Goal: Information Seeking & Learning: Compare options

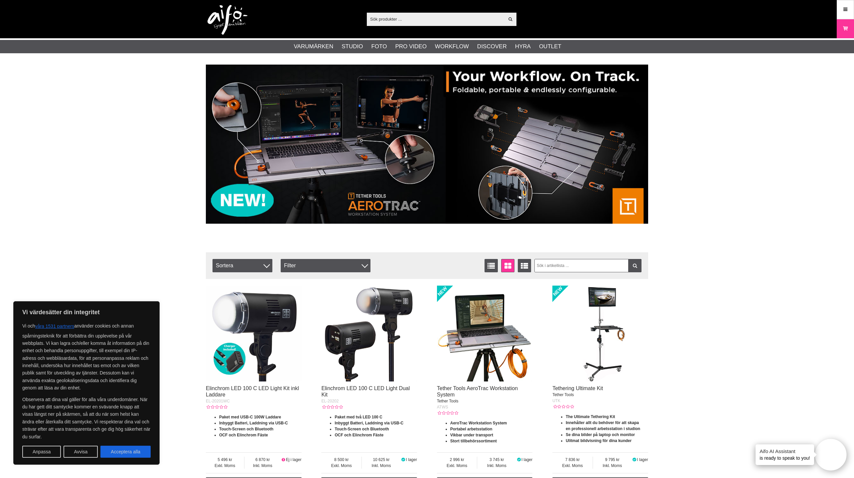
drag, startPoint x: 123, startPoint y: 456, endPoint x: 120, endPoint y: 454, distance: 3.6
click at [123, 456] on button "Acceptera alla" at bounding box center [125, 451] width 50 height 12
checkbox input "true"
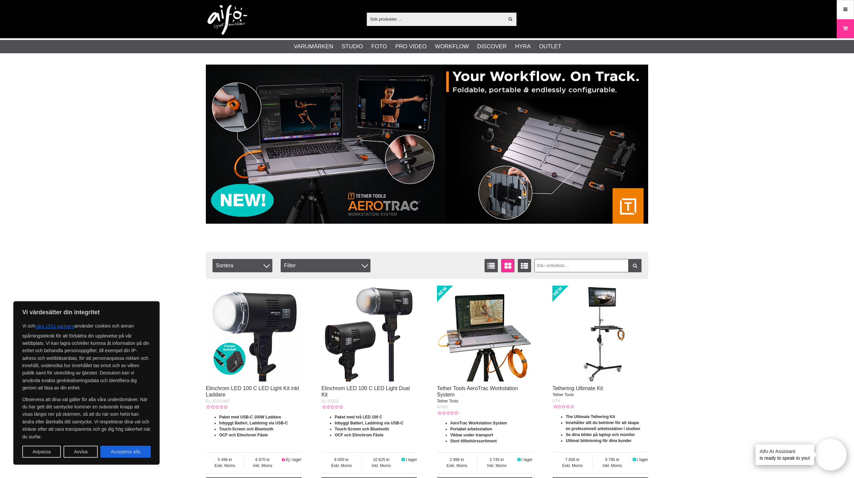
checkbox input "true"
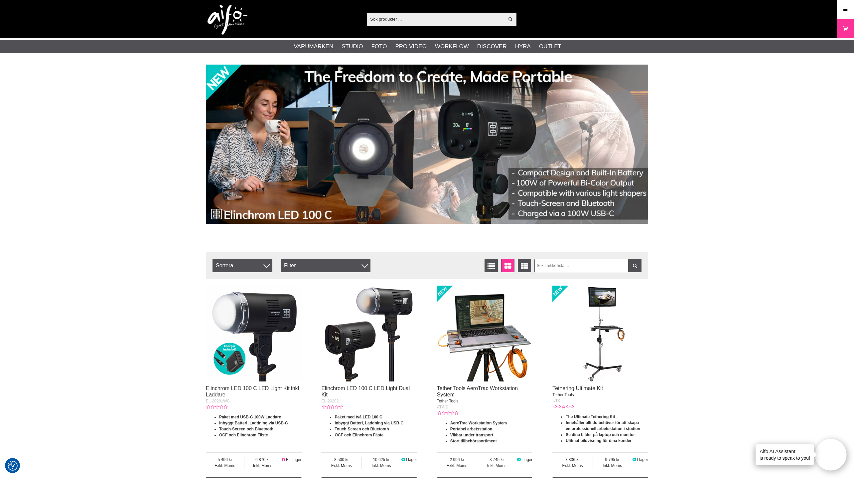
click at [380, 19] on input "text" at bounding box center [435, 19] width 137 height 10
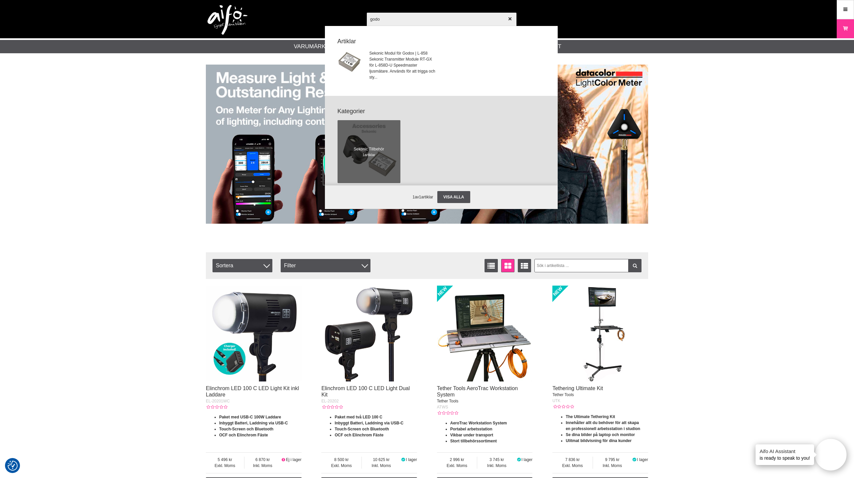
type input "godox"
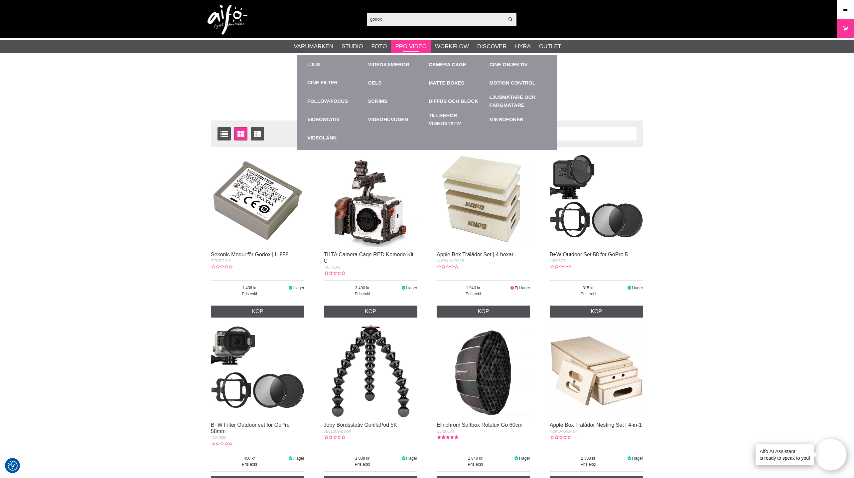
click at [412, 44] on link "Pro Video" at bounding box center [410, 46] width 31 height 9
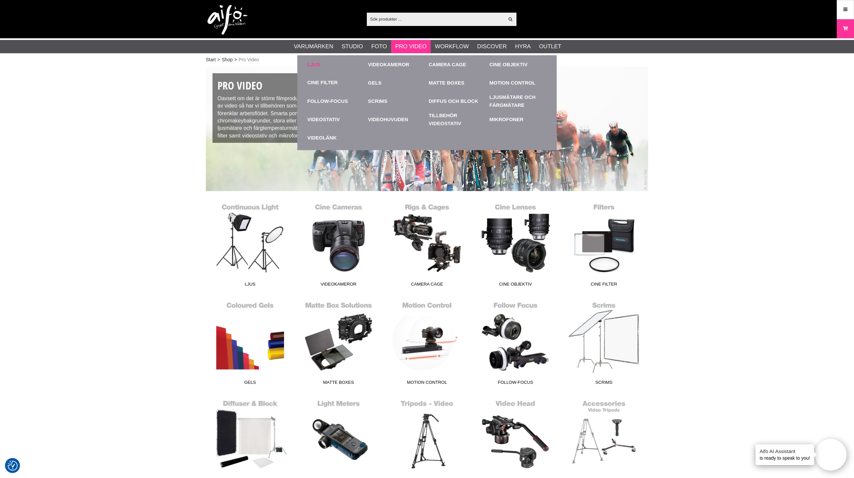
click at [318, 63] on link "Ljus" at bounding box center [336, 64] width 58 height 18
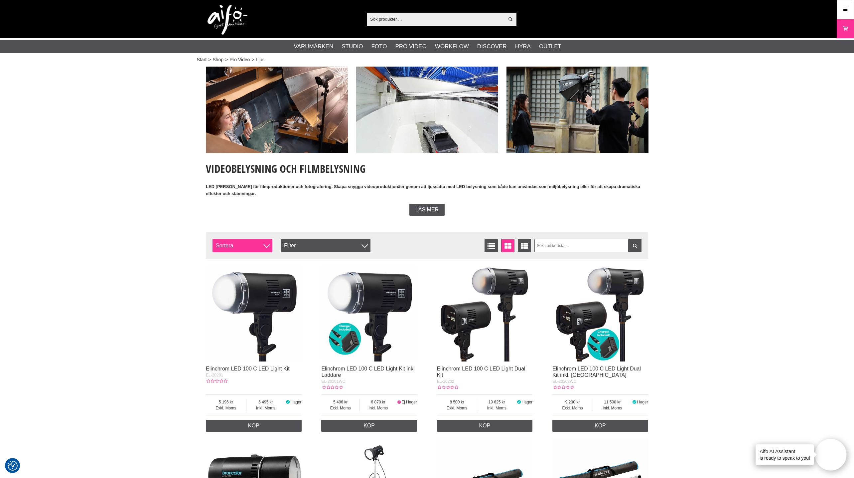
click at [251, 245] on span "Sortera" at bounding box center [243, 245] width 60 height 13
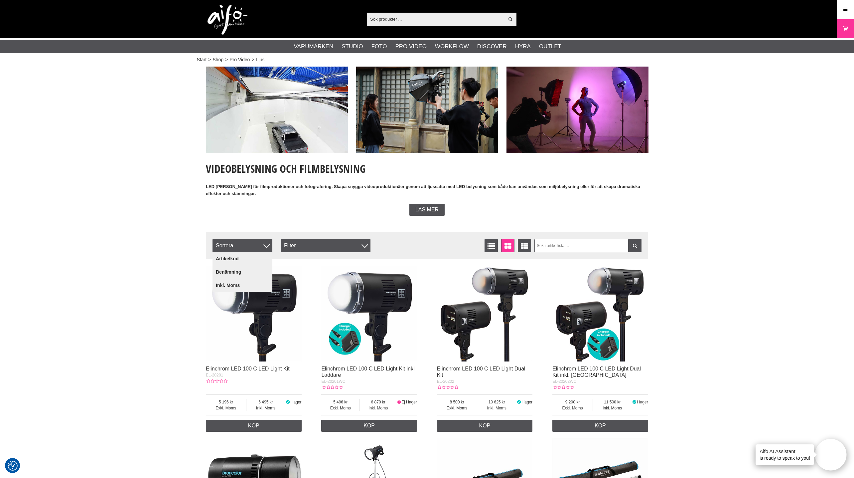
click at [298, 245] on div "Filter" at bounding box center [326, 245] width 90 height 13
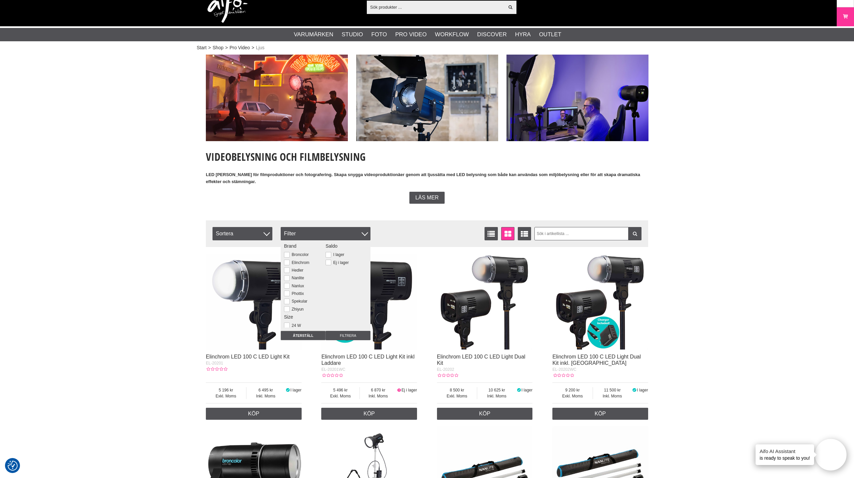
scroll to position [7, 0]
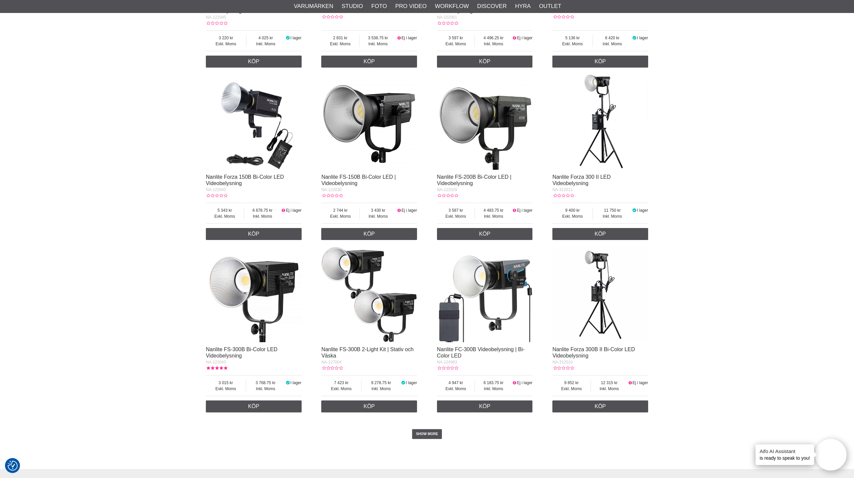
scroll to position [1061, 0]
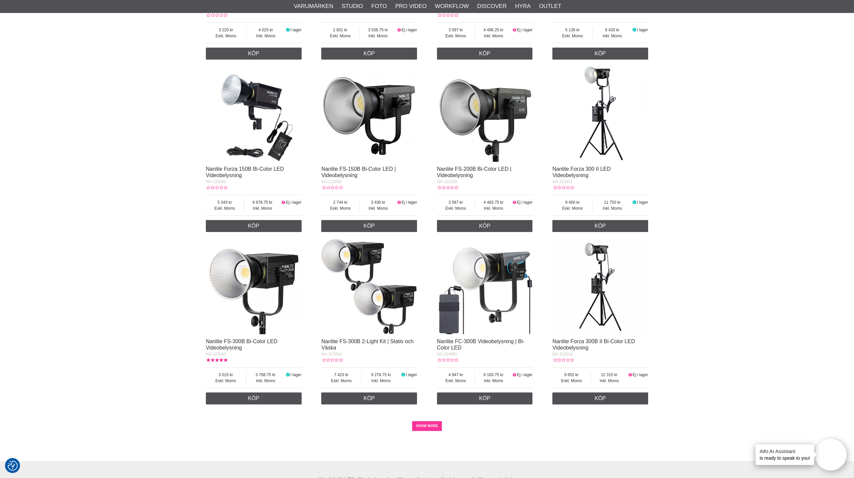
click at [431, 431] on link "SHOW MORE" at bounding box center [427, 426] width 30 height 10
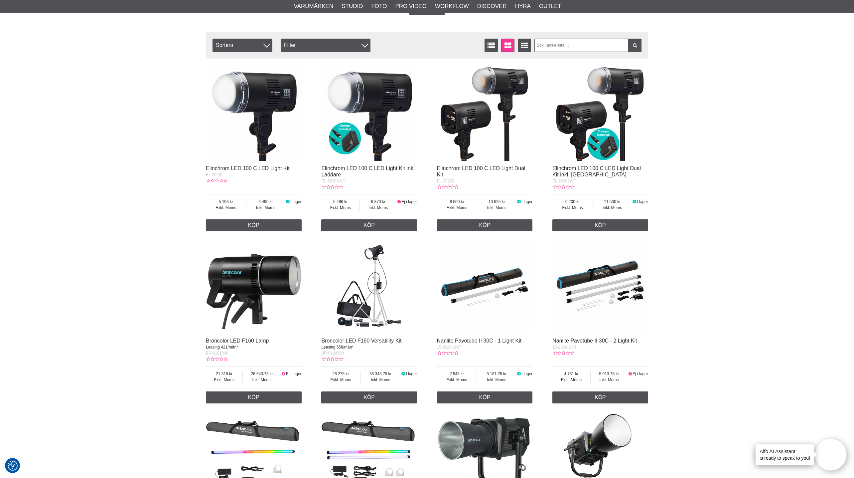
scroll to position [0, 0]
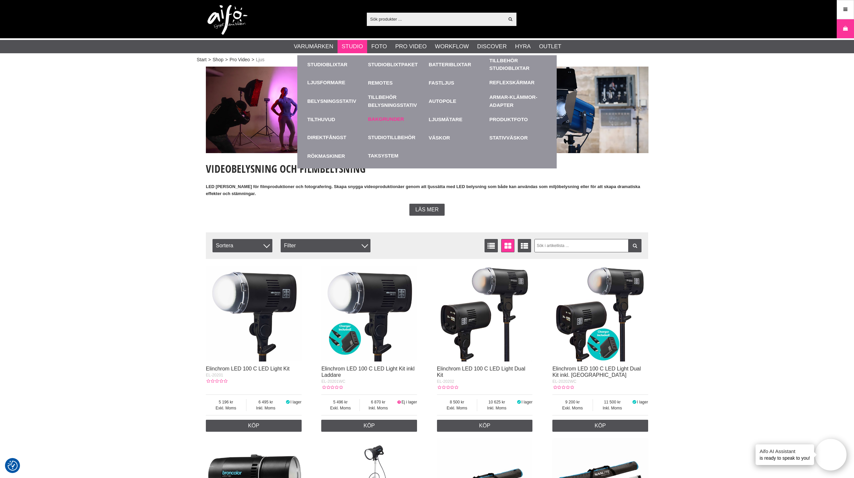
click at [381, 119] on link "Bakgrunder" at bounding box center [386, 119] width 36 height 8
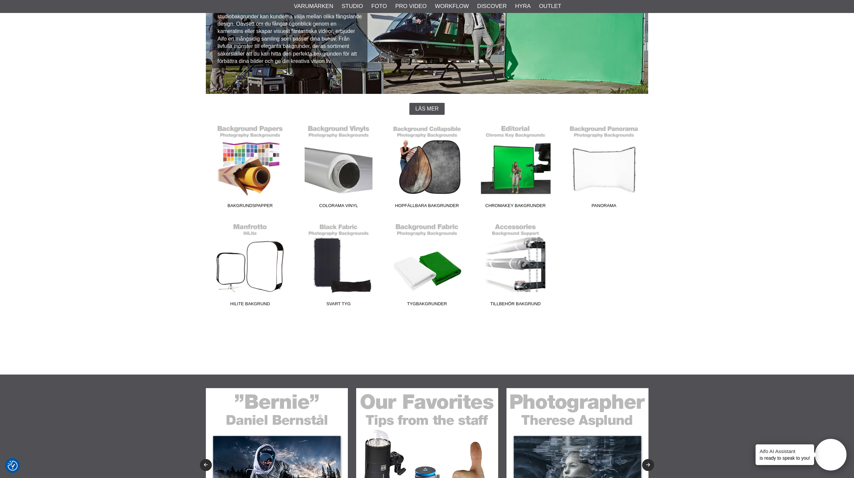
scroll to position [103, 0]
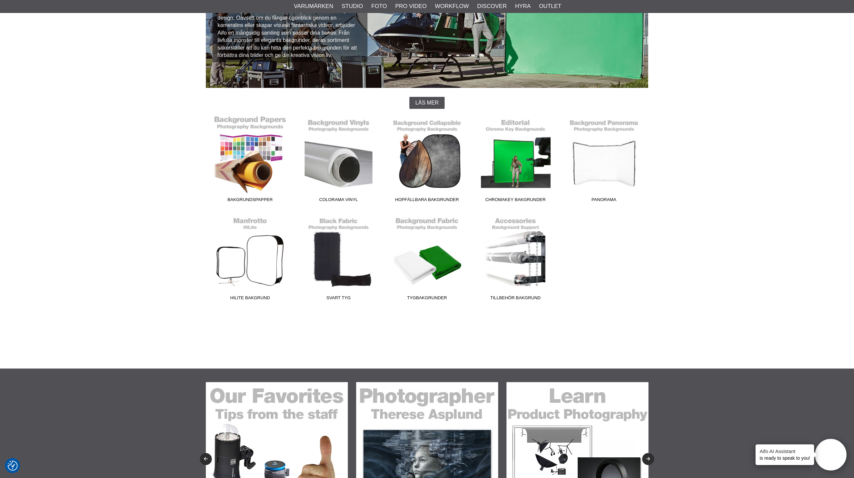
click at [245, 199] on span "Bakgrundspapper" at bounding box center [250, 200] width 88 height 9
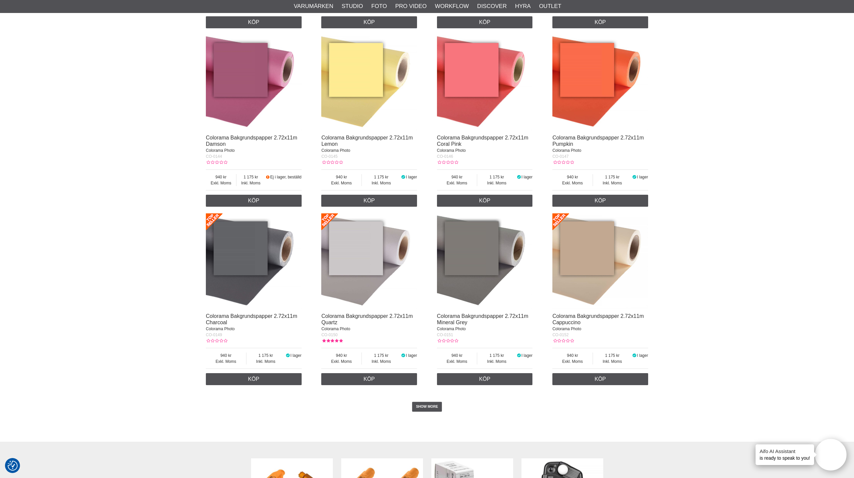
scroll to position [1168, 0]
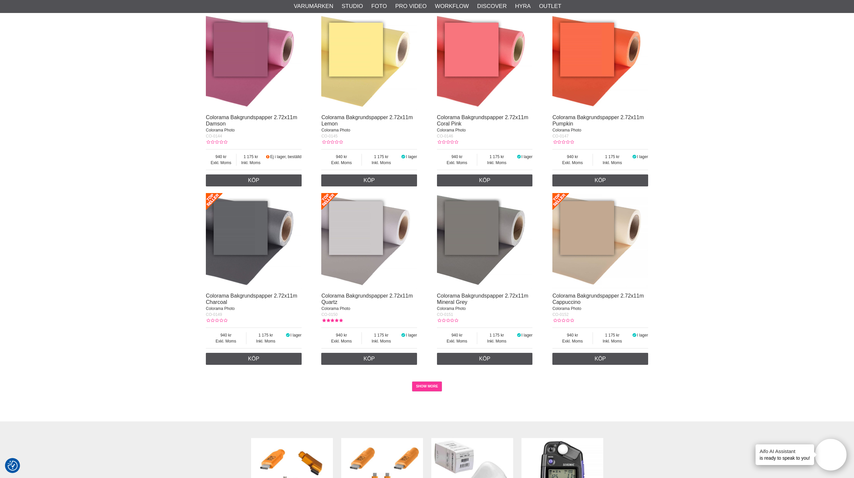
click at [428, 391] on link "SHOW MORE" at bounding box center [427, 386] width 30 height 10
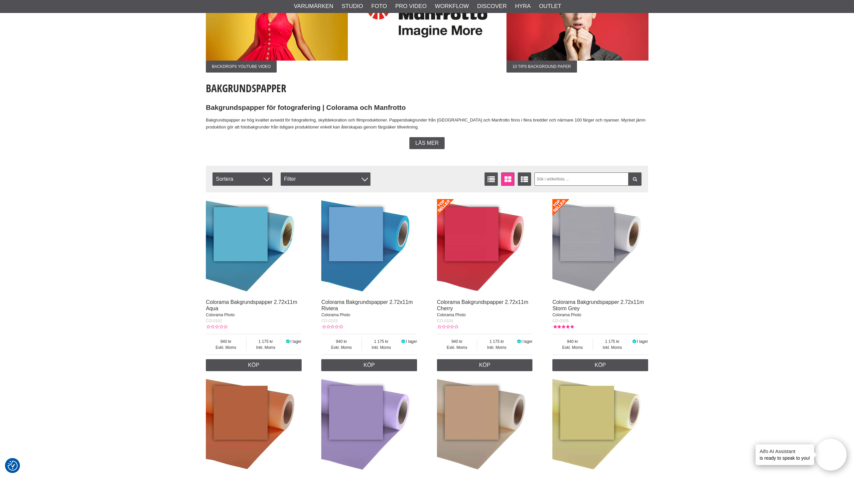
scroll to position [143, 0]
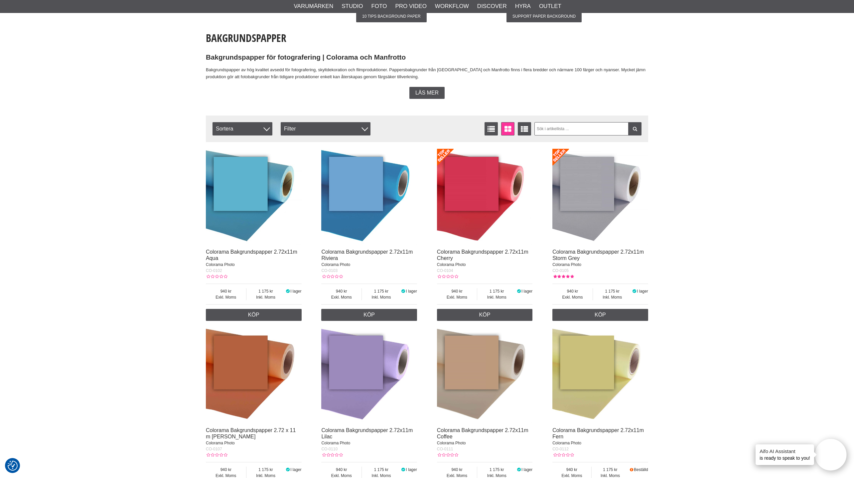
click at [596, 182] on img at bounding box center [600, 197] width 96 height 96
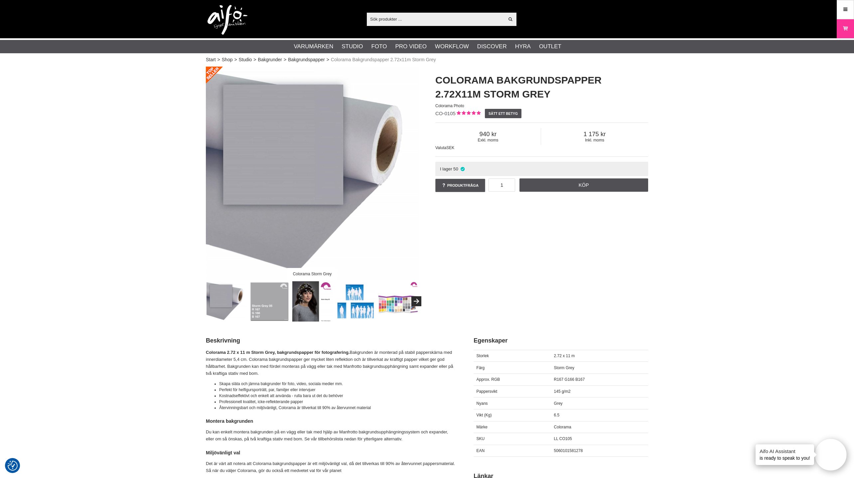
click at [471, 93] on h1 "Colorama Bakgrundspapper 2.72x11m Storm Grey" at bounding box center [541, 87] width 213 height 28
click at [471, 92] on h1 "Colorama Bakgrundspapper 2.72x11m Storm Grey" at bounding box center [541, 87] width 213 height 28
drag, startPoint x: 470, startPoint y: 90, endPoint x: 464, endPoint y: 92, distance: 6.1
click at [469, 90] on h1 "Colorama Bakgrundspapper 2.72x11m Storm Grey" at bounding box center [541, 87] width 213 height 28
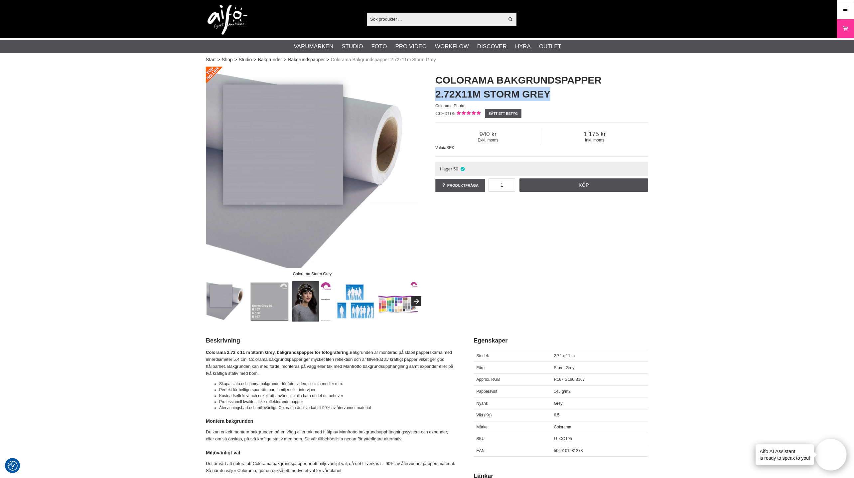
drag, startPoint x: 436, startPoint y: 94, endPoint x: 571, endPoint y: 93, distance: 134.4
click at [577, 93] on h1 "Colorama Bakgrundspapper 2.72x11m Storm Grey" at bounding box center [541, 87] width 213 height 28
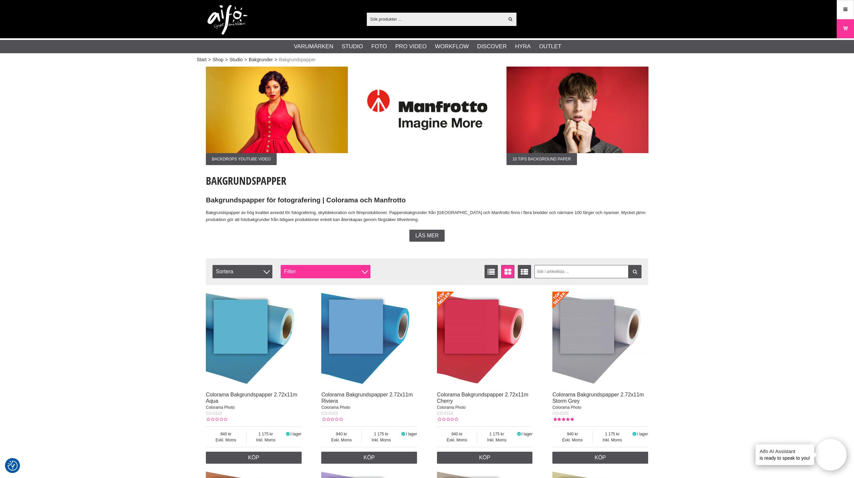
click at [309, 270] on div "Filter" at bounding box center [326, 271] width 90 height 13
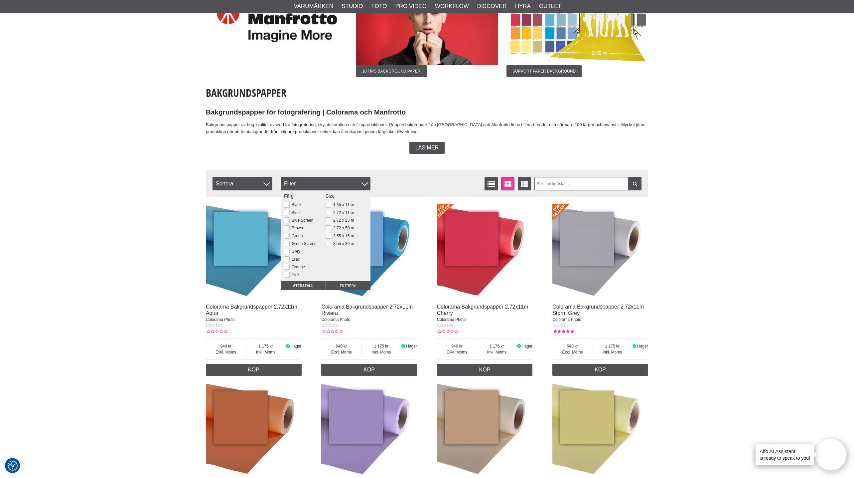
scroll to position [88, 0]
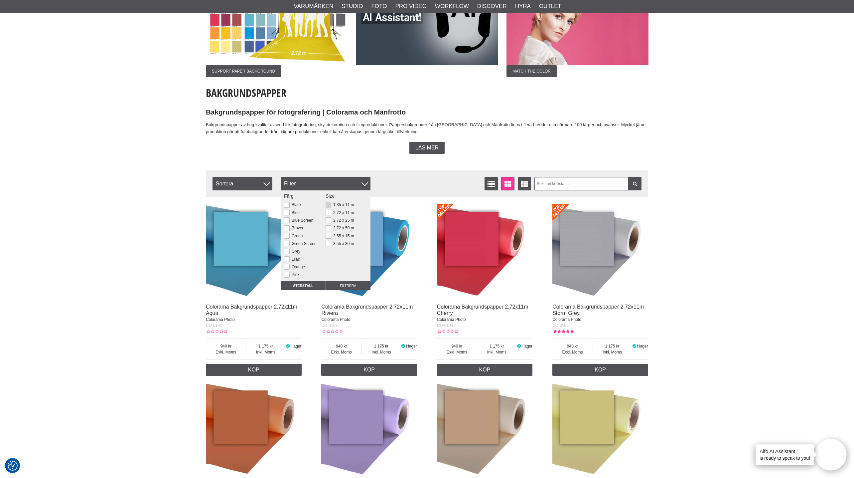
click at [329, 205] on button at bounding box center [329, 205] width 6 height 6
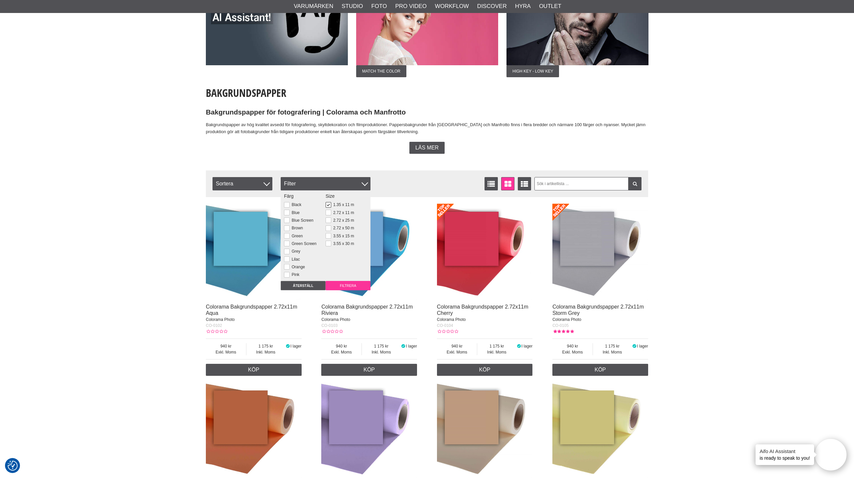
click at [351, 286] on input "Filtrera" at bounding box center [348, 285] width 45 height 9
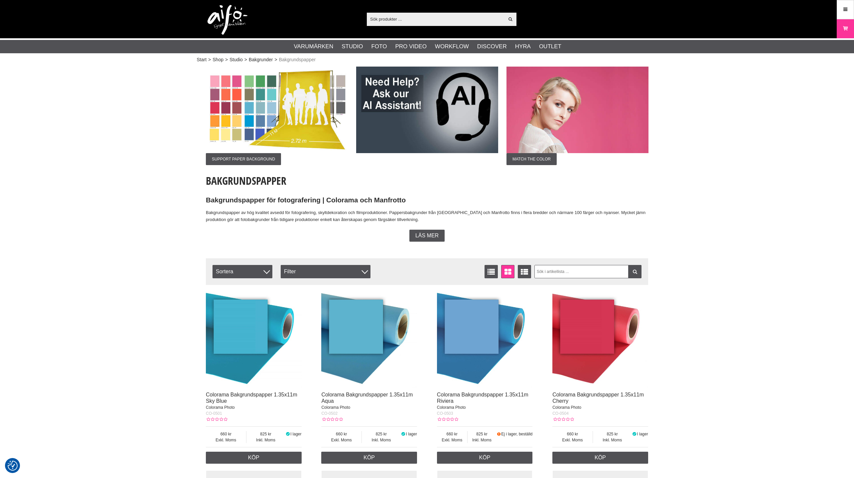
checkbox input "true"
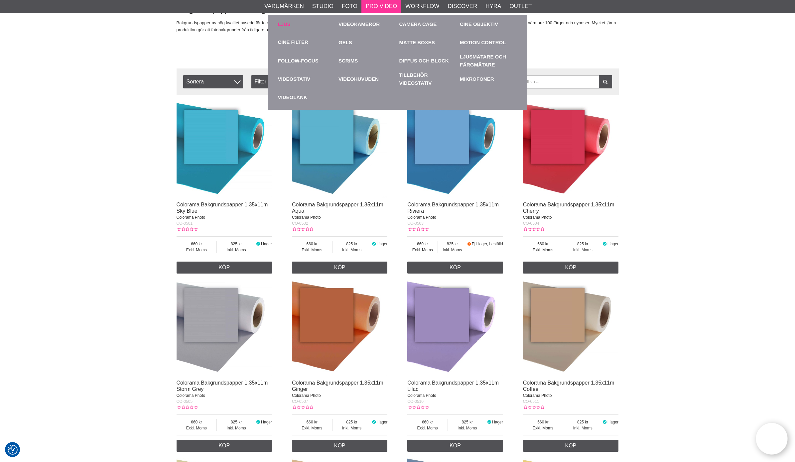
scroll to position [189, 0]
click at [285, 24] on link "Ljus" at bounding box center [307, 24] width 58 height 18
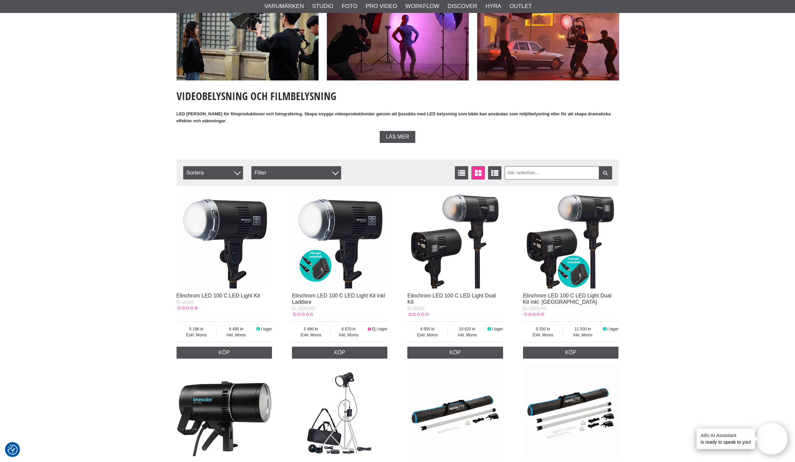
scroll to position [75, 0]
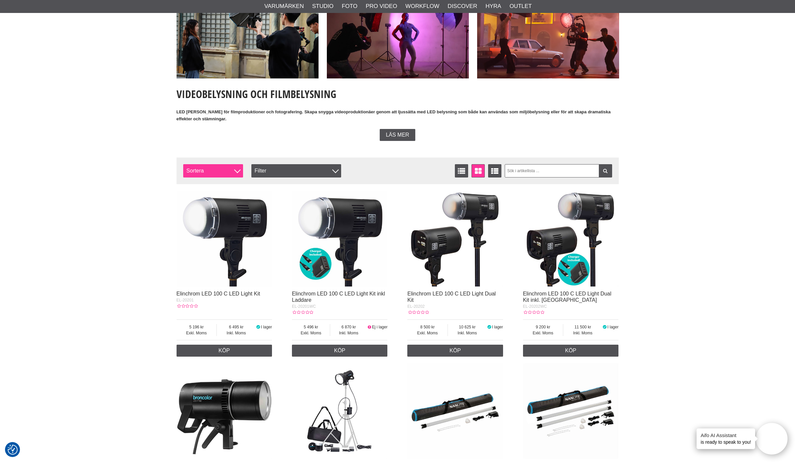
click at [236, 169] on div at bounding box center [237, 170] width 7 height 7
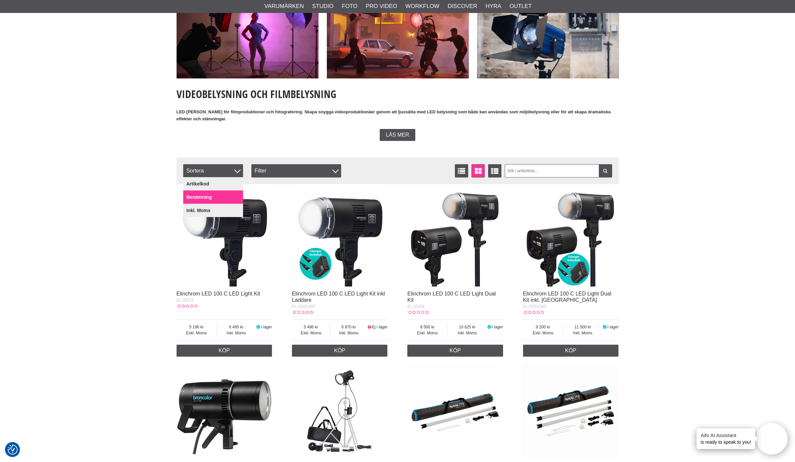
click at [213, 198] on link "Benämning" at bounding box center [213, 197] width 60 height 13
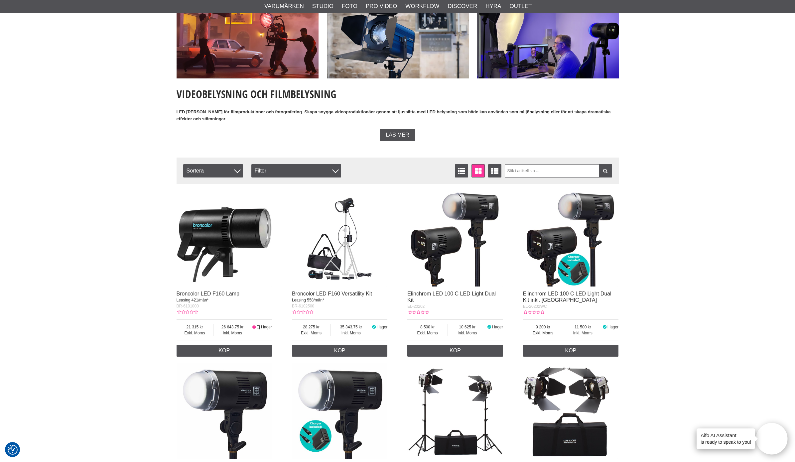
scroll to position [82, 0]
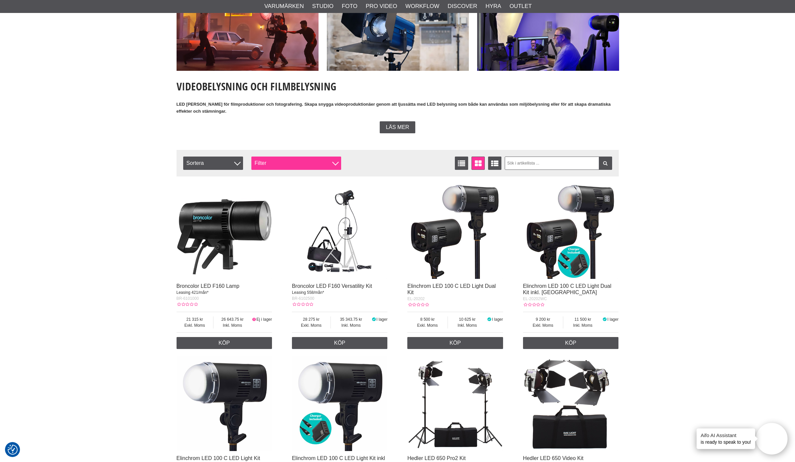
click at [334, 164] on div "Filter" at bounding box center [296, 163] width 90 height 13
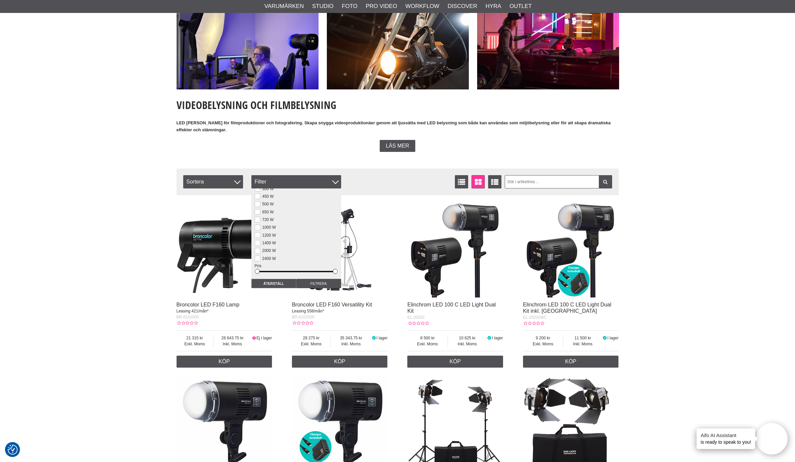
scroll to position [0, 0]
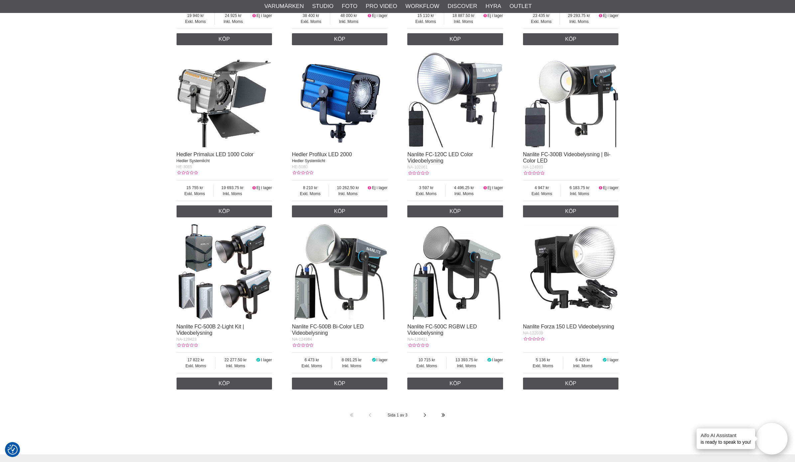
scroll to position [1095, 0]
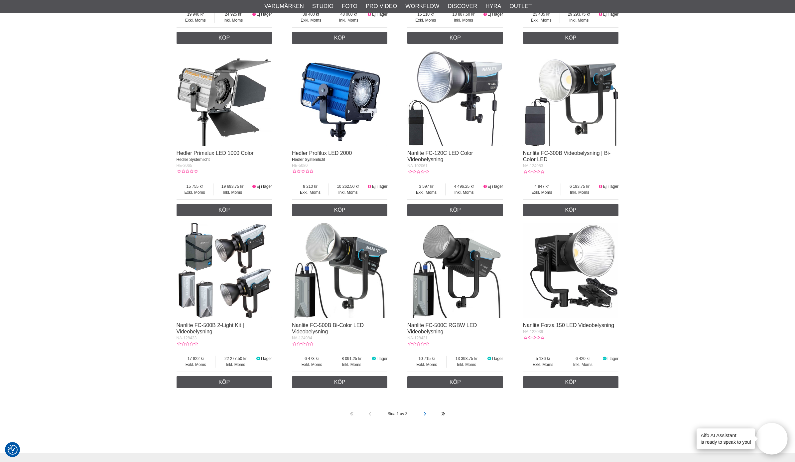
click at [425, 418] on icon at bounding box center [425, 414] width 5 height 18
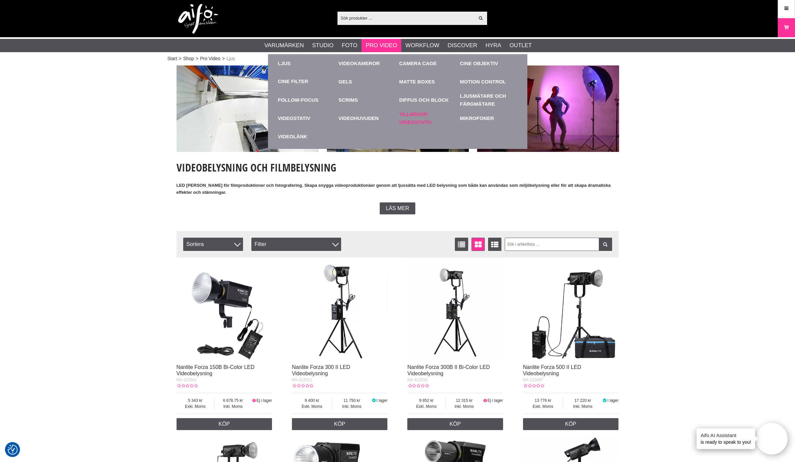
scroll to position [0, 0]
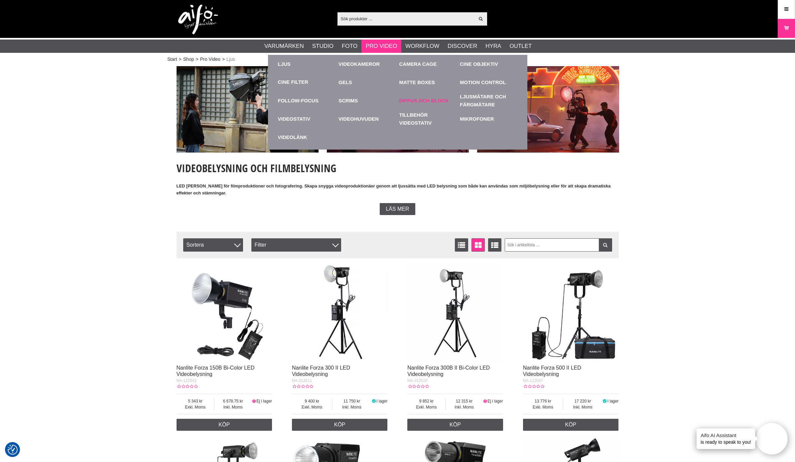
click at [414, 100] on link "Diffus och Block" at bounding box center [428, 100] width 58 height 18
